Goal: Information Seeking & Learning: Learn about a topic

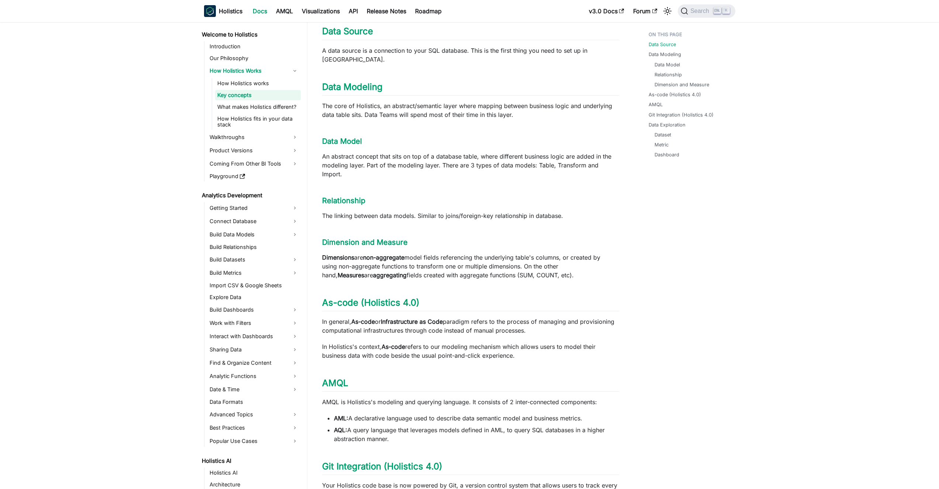
click at [261, 7] on link "Docs" at bounding box center [259, 11] width 23 height 12
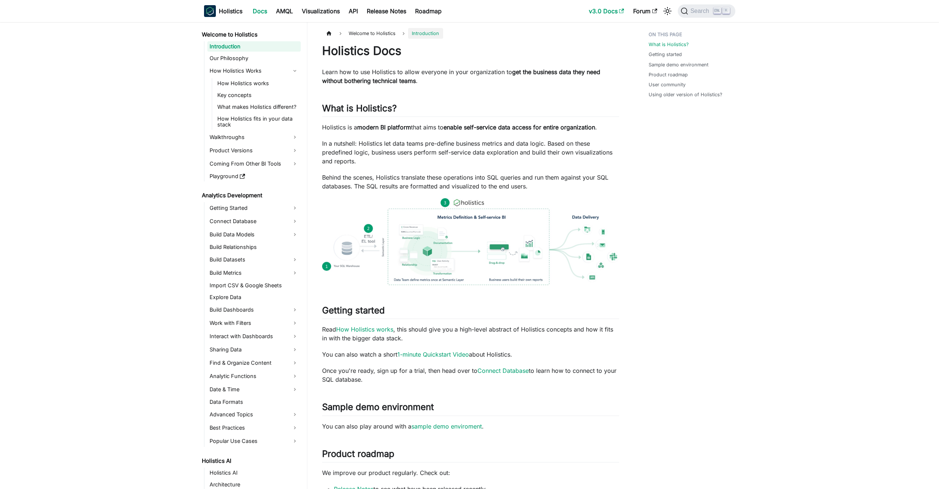
click at [598, 12] on link "v3.0 Docs" at bounding box center [606, 11] width 44 height 12
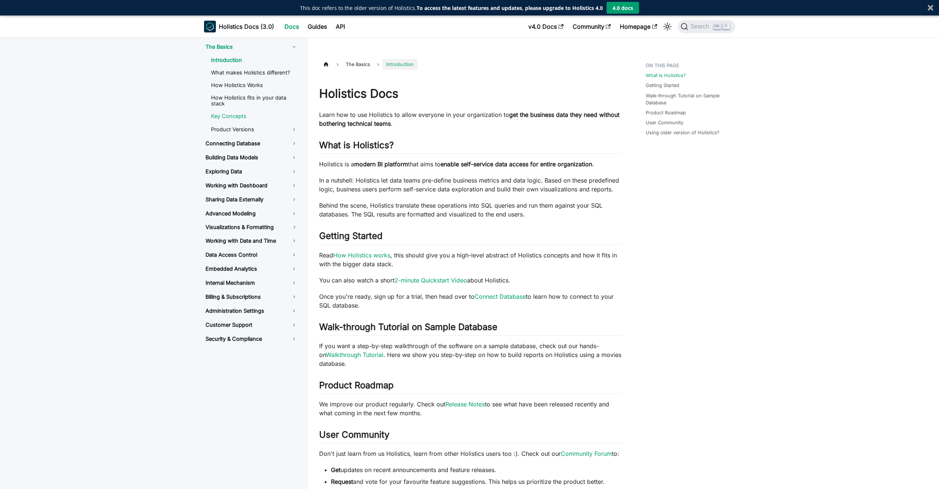
click at [235, 120] on link "Key Concepts" at bounding box center [254, 116] width 98 height 11
